Goal: Submit feedback/report problem: Submit feedback/report problem

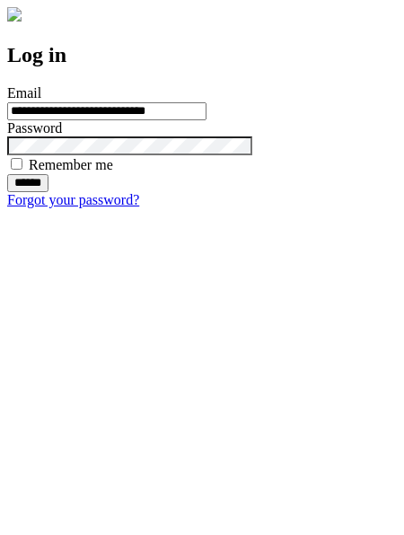
type input "**********"
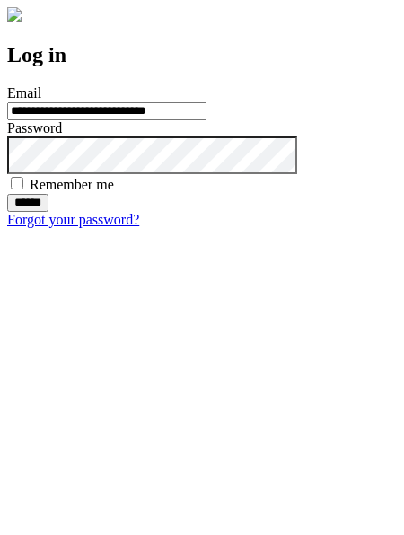
click at [48, 212] on input "******" at bounding box center [27, 203] width 41 height 18
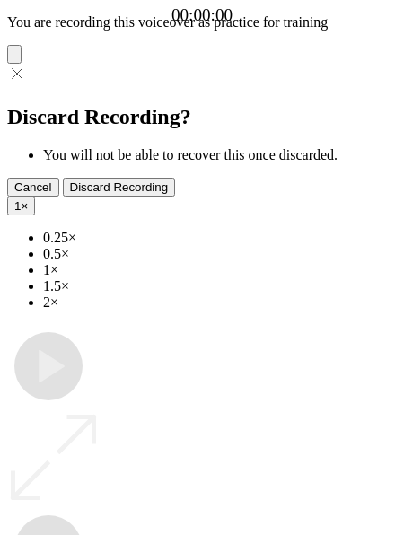
type input "**********"
